Goal: Find specific page/section: Find specific page/section

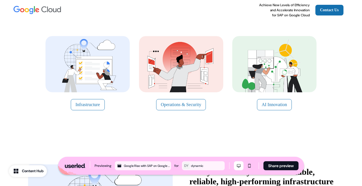
scroll to position [99, 0]
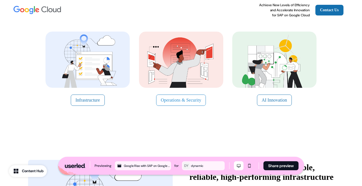
click at [163, 99] on button "Operations & Security" at bounding box center [181, 99] width 50 height 11
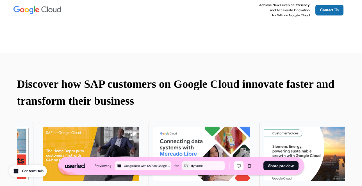
scroll to position [797, 0]
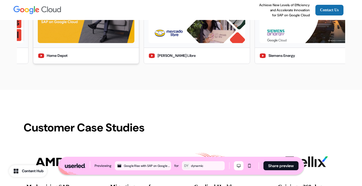
click at [135, 47] on div at bounding box center [86, 15] width 106 height 63
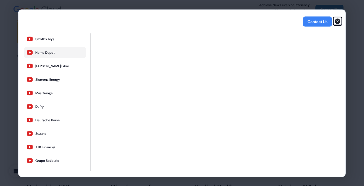
click at [338, 20] on icon "button" at bounding box center [338, 21] width 6 height 6
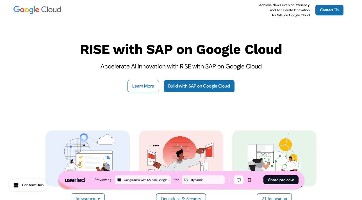
scroll to position [100, 0]
